Goal: Complete application form

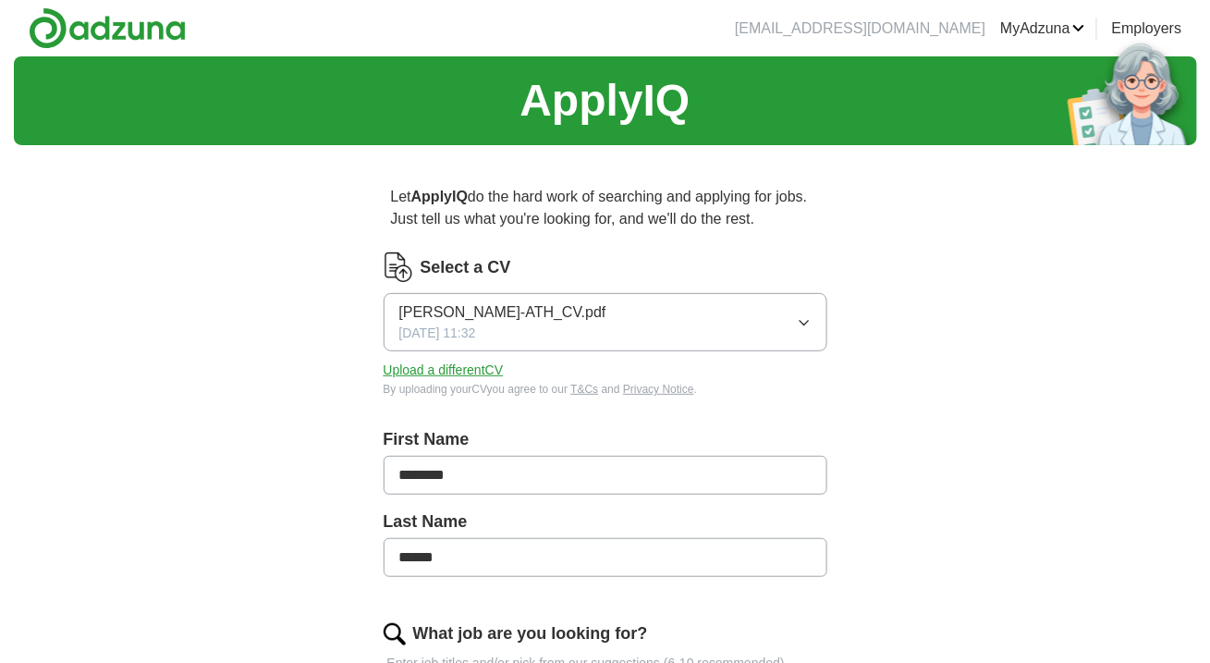
click at [447, 368] on button "Upload a different CV" at bounding box center [444, 370] width 120 height 19
click at [805, 324] on icon "button" at bounding box center [804, 322] width 15 height 15
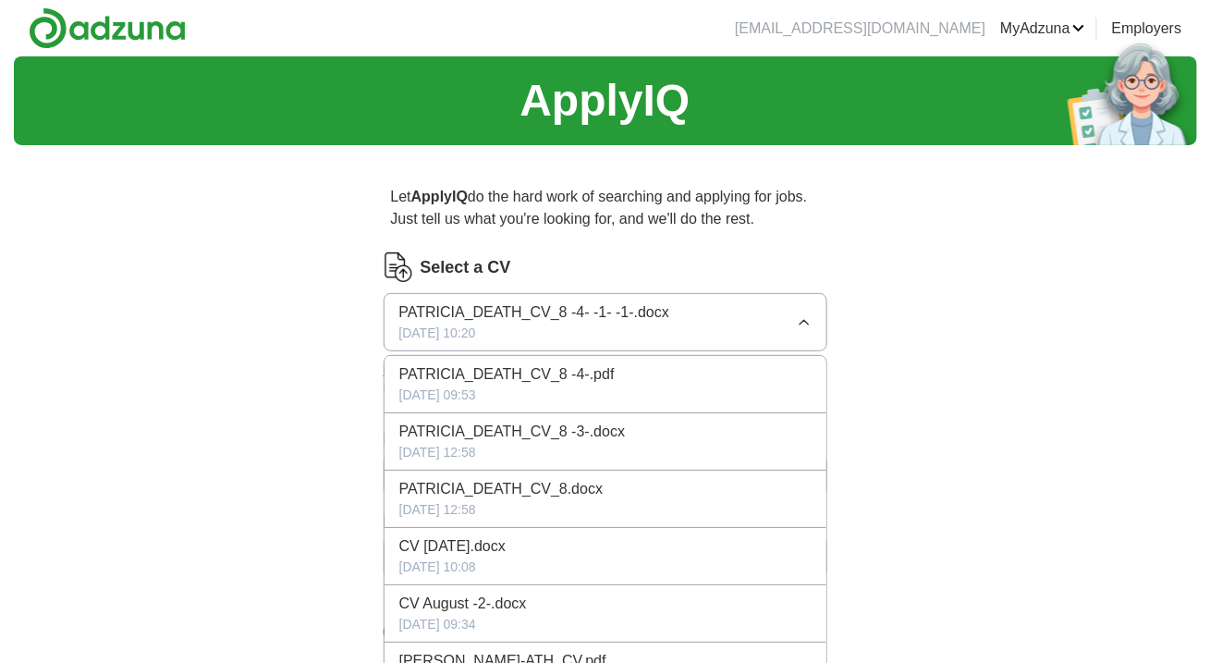
click at [502, 374] on span "PATRICIA_DEATH_CV_8 -4-.pdf" at bounding box center [506, 374] width 215 height 22
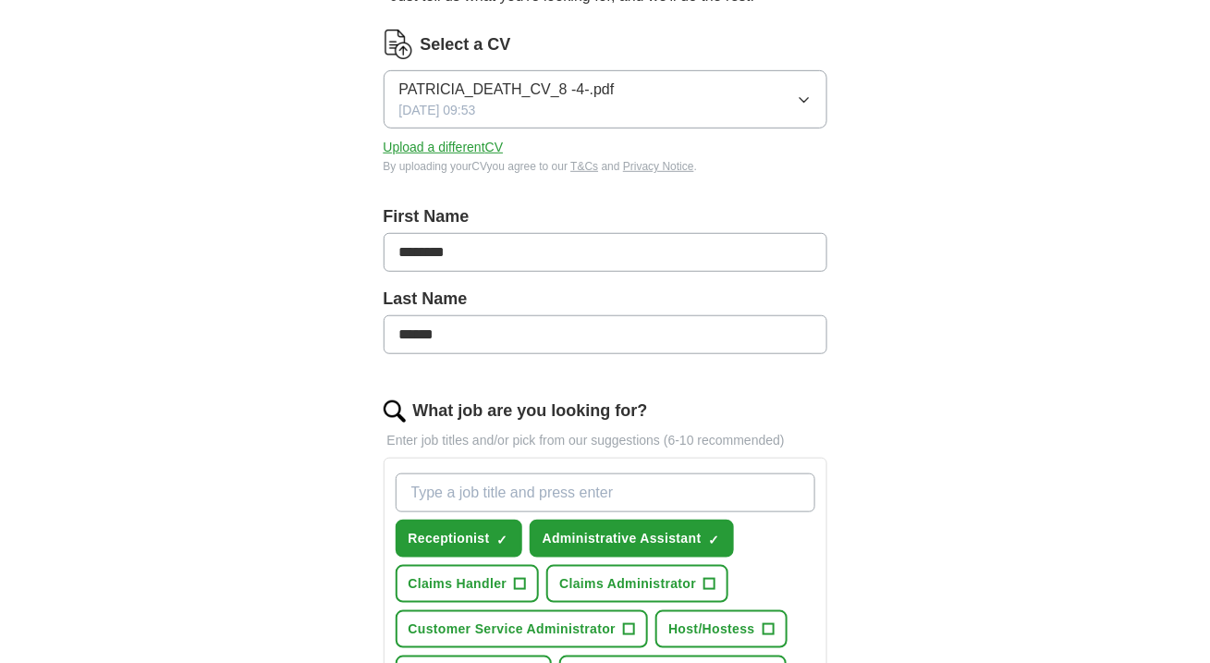
scroll to position [420, 0]
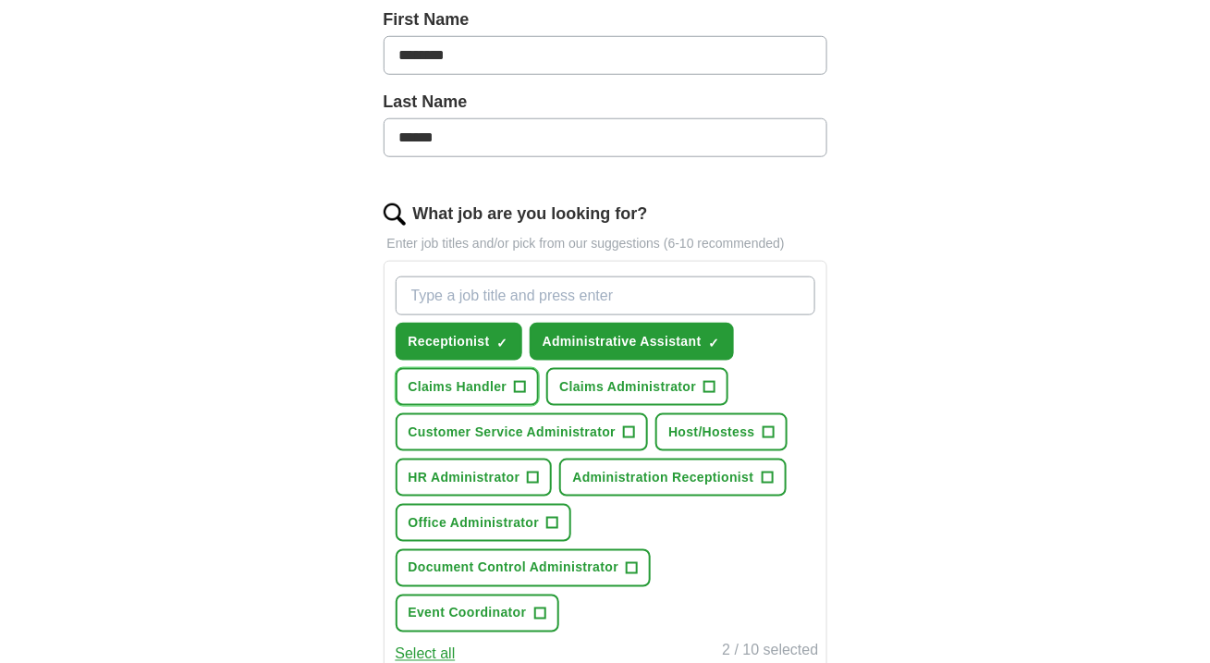
click at [512, 376] on button "Claims Handler +" at bounding box center [468, 387] width 144 height 38
click at [720, 377] on button "Claims Administrator +" at bounding box center [637, 387] width 182 height 38
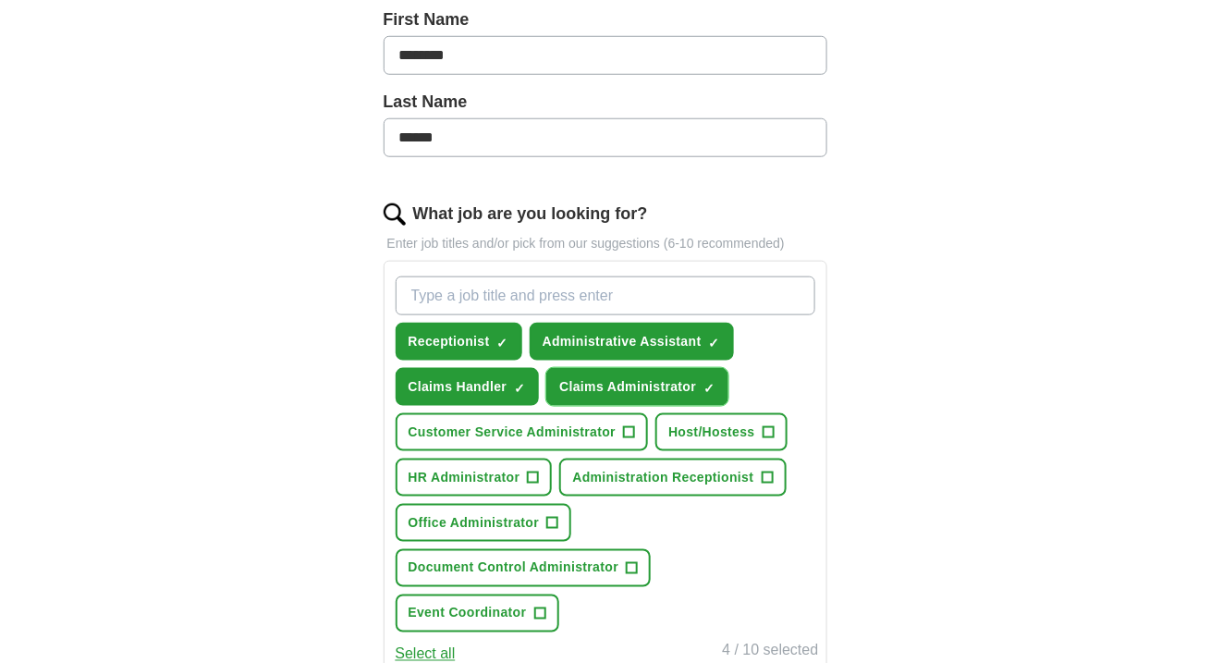
click at [0, 0] on span "×" at bounding box center [0, 0] width 0 height 0
click at [631, 425] on span "+" at bounding box center [629, 432] width 11 height 15
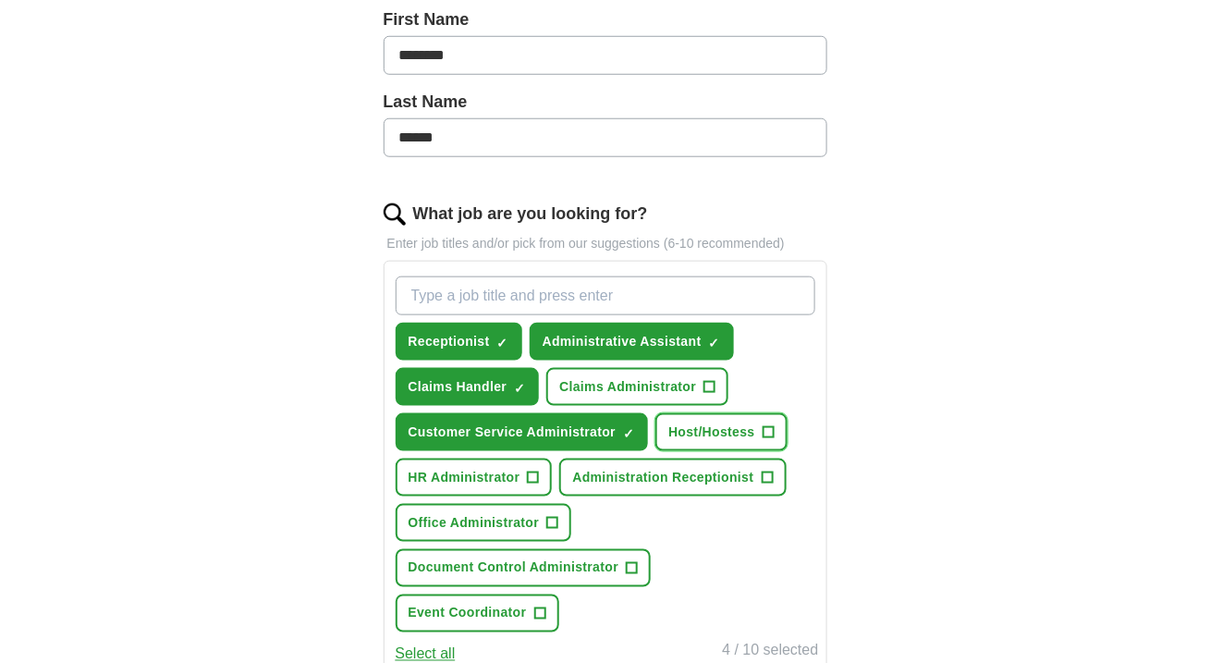
click at [766, 425] on span "+" at bounding box center [768, 432] width 11 height 15
click at [770, 471] on span "+" at bounding box center [767, 478] width 11 height 15
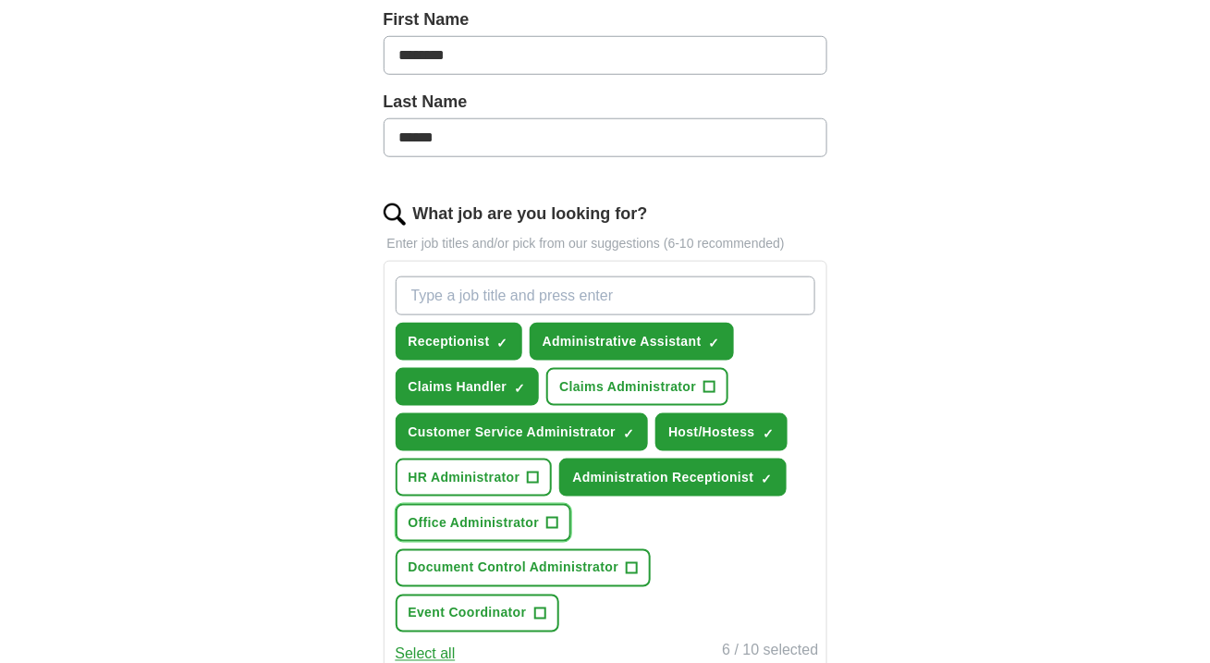
click at [548, 516] on span "+" at bounding box center [552, 523] width 11 height 15
click at [632, 561] on span "+" at bounding box center [632, 568] width 11 height 15
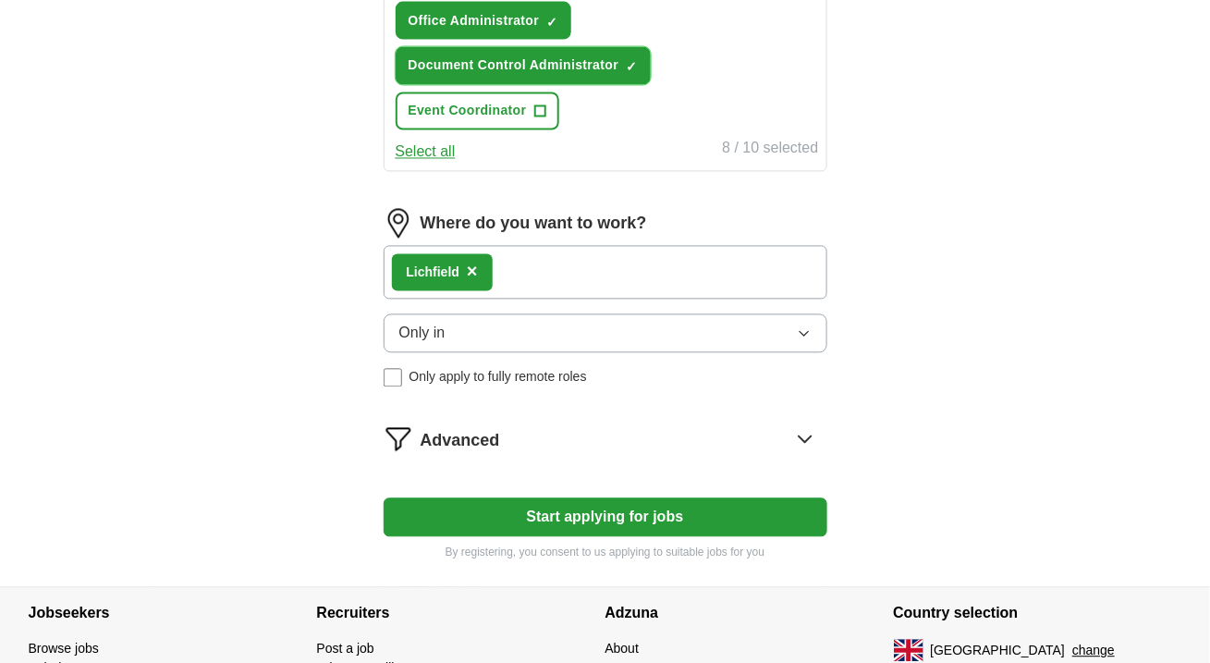
scroll to position [924, 0]
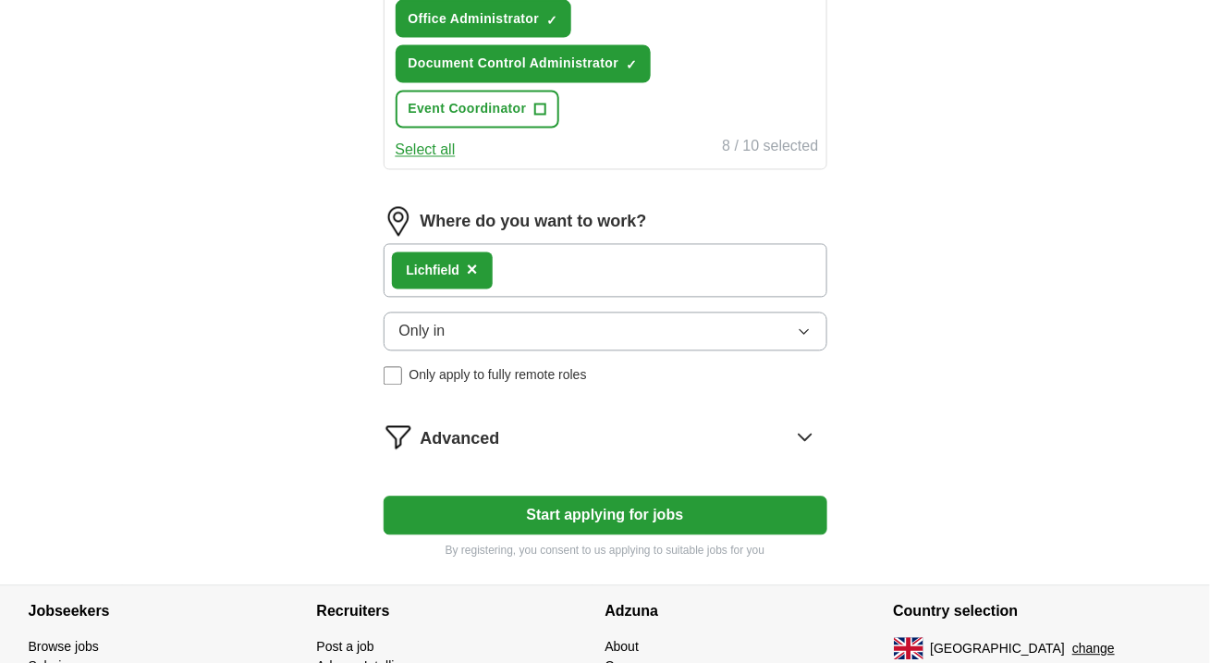
click at [810, 325] on icon "button" at bounding box center [804, 332] width 15 height 15
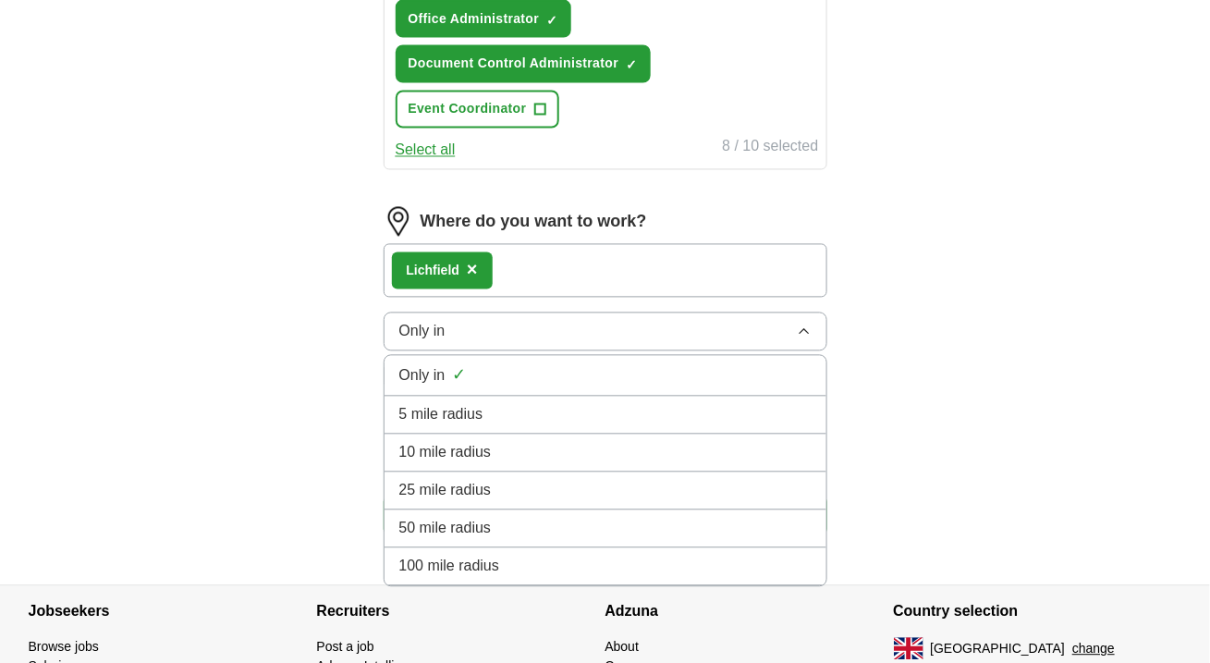
click at [810, 325] on icon "button" at bounding box center [804, 332] width 15 height 15
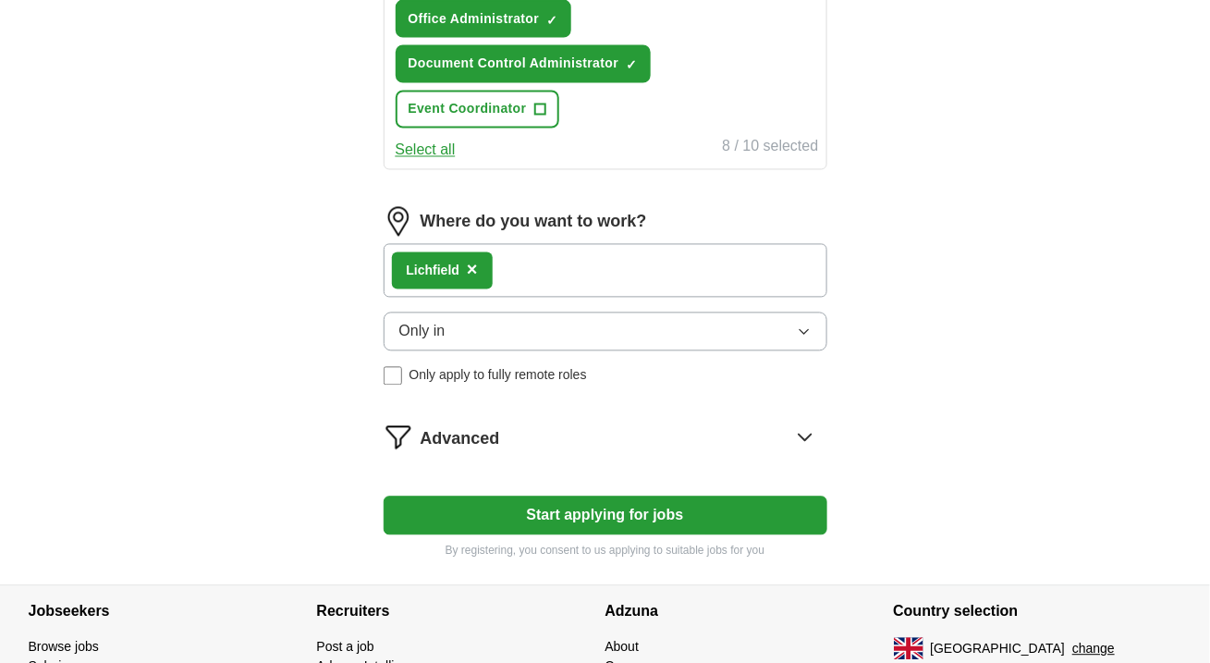
click at [615, 505] on button "Start applying for jobs" at bounding box center [606, 515] width 444 height 39
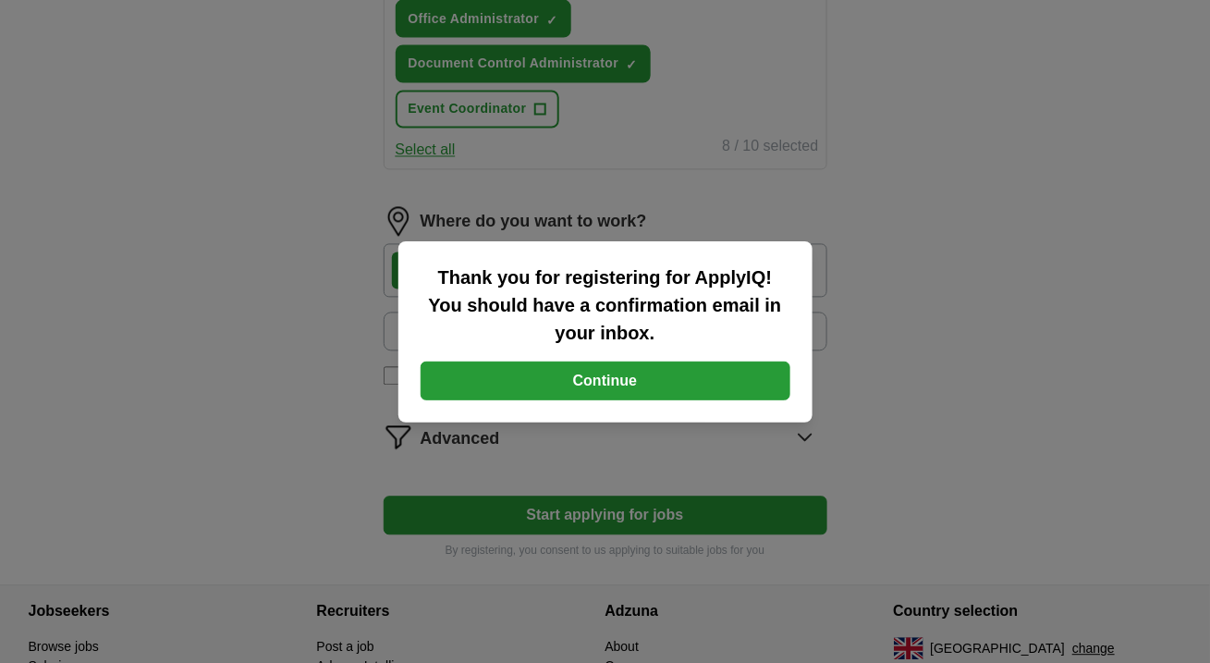
click at [604, 377] on button "Continue" at bounding box center [606, 380] width 370 height 39
